Goal: Check status: Check status

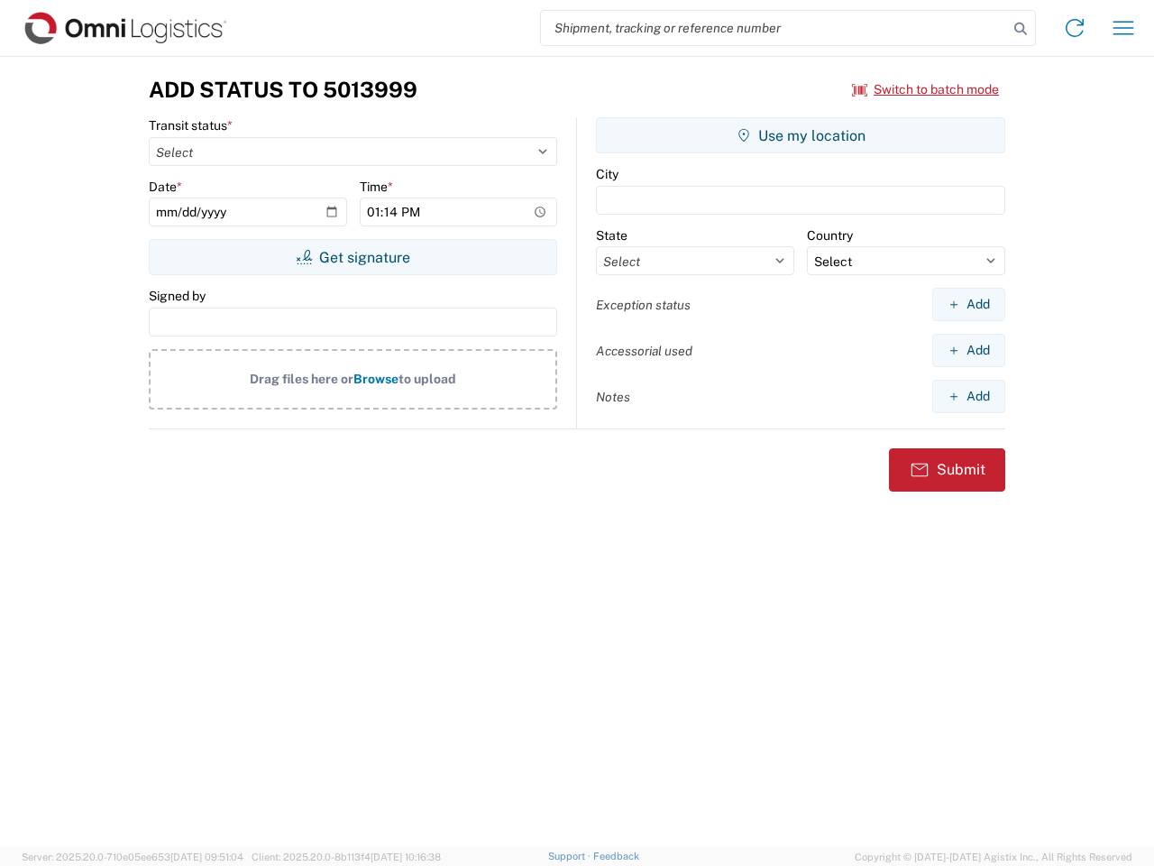
click at [775, 28] on input "search" at bounding box center [774, 28] width 467 height 34
click at [1021, 29] on icon at bounding box center [1020, 28] width 25 height 25
click at [1075, 28] on icon at bounding box center [1074, 28] width 29 height 29
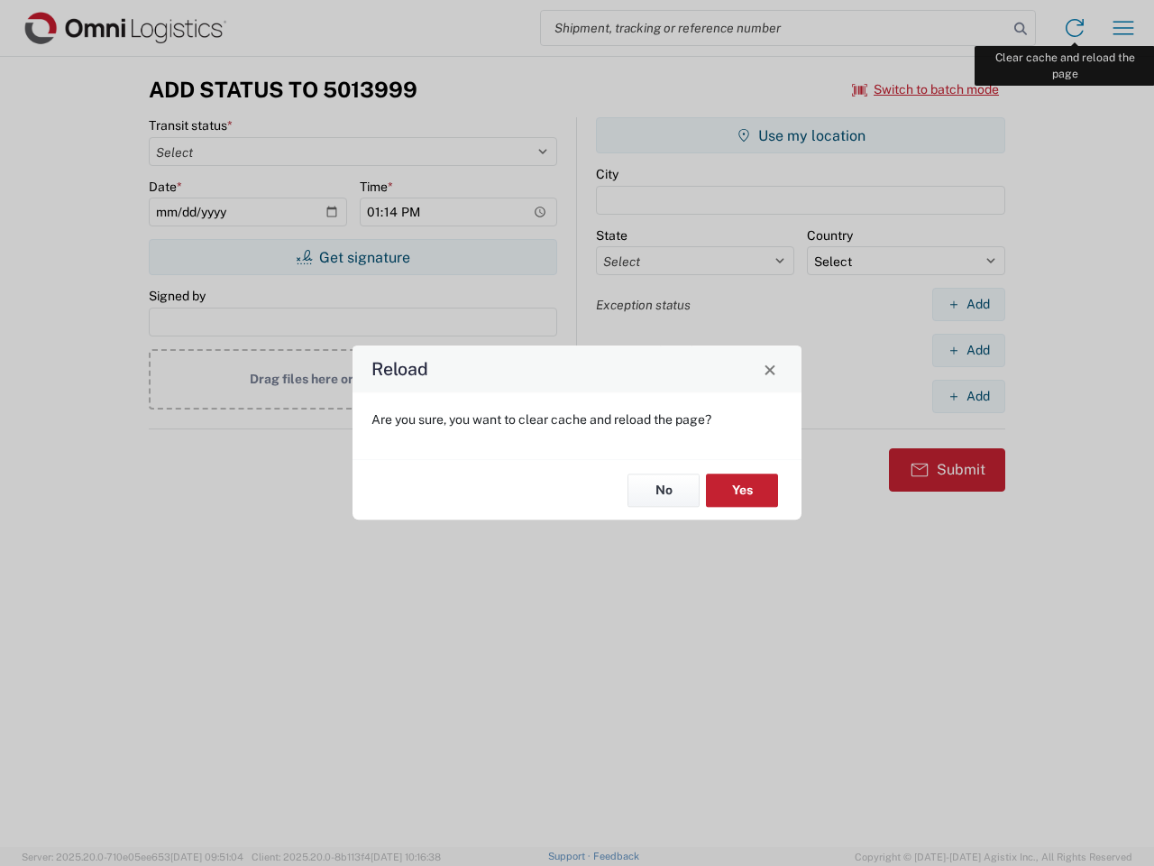
click at [1123, 28] on div "Reload Are you sure, you want to clear cache and reload the page? No Yes" at bounding box center [577, 433] width 1154 height 866
click at [926, 89] on div "Reload Are you sure, you want to clear cache and reload the page? No Yes" at bounding box center [577, 433] width 1154 height 866
click at [353, 257] on div "Reload Are you sure, you want to clear cache and reload the page? No Yes" at bounding box center [577, 433] width 1154 height 866
click at [801, 135] on div "Reload Are you sure, you want to clear cache and reload the page? No Yes" at bounding box center [577, 433] width 1154 height 866
click at [968, 304] on div "Reload Are you sure, you want to clear cache and reload the page? No Yes" at bounding box center [577, 433] width 1154 height 866
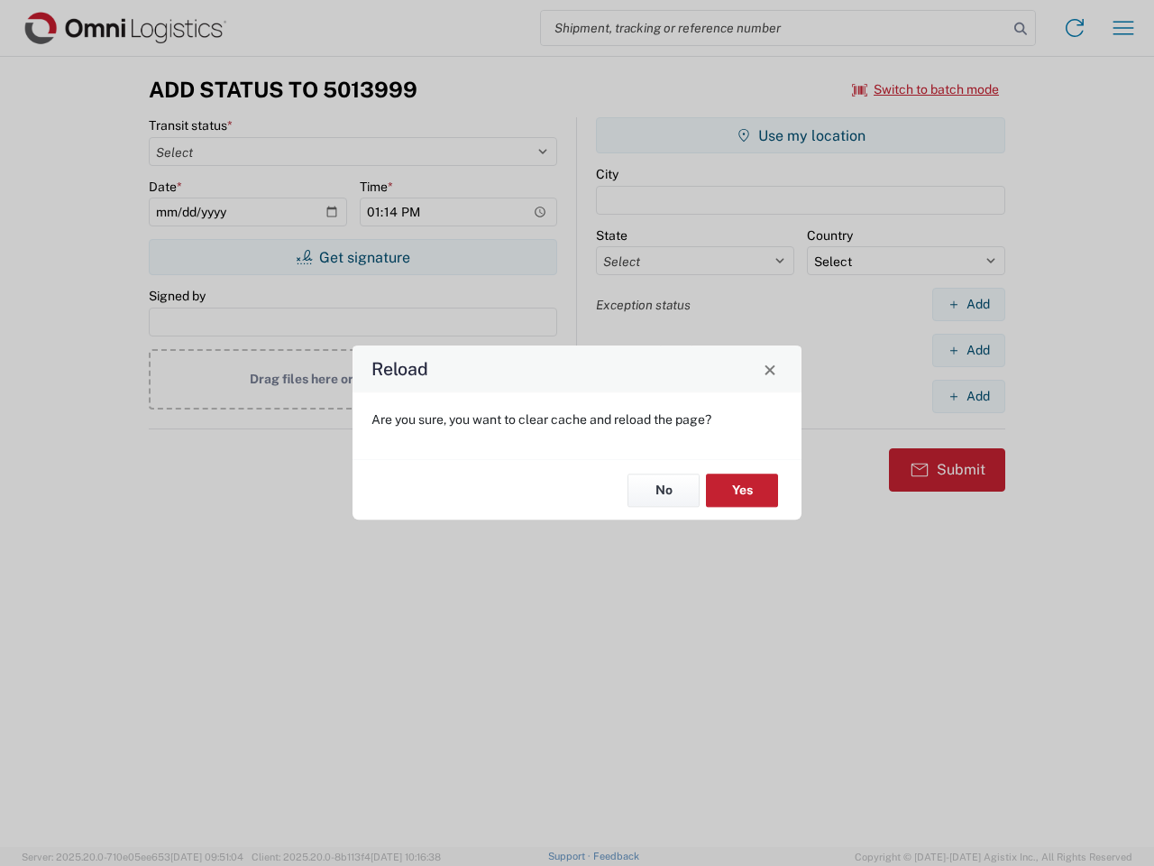
click at [968, 350] on div "Reload Are you sure, you want to clear cache and reload the page? No Yes" at bounding box center [577, 433] width 1154 height 866
click at [968, 396] on div "Reload Are you sure, you want to clear cache and reload the page? No Yes" at bounding box center [577, 433] width 1154 height 866
